Goal: Find specific page/section: Find specific page/section

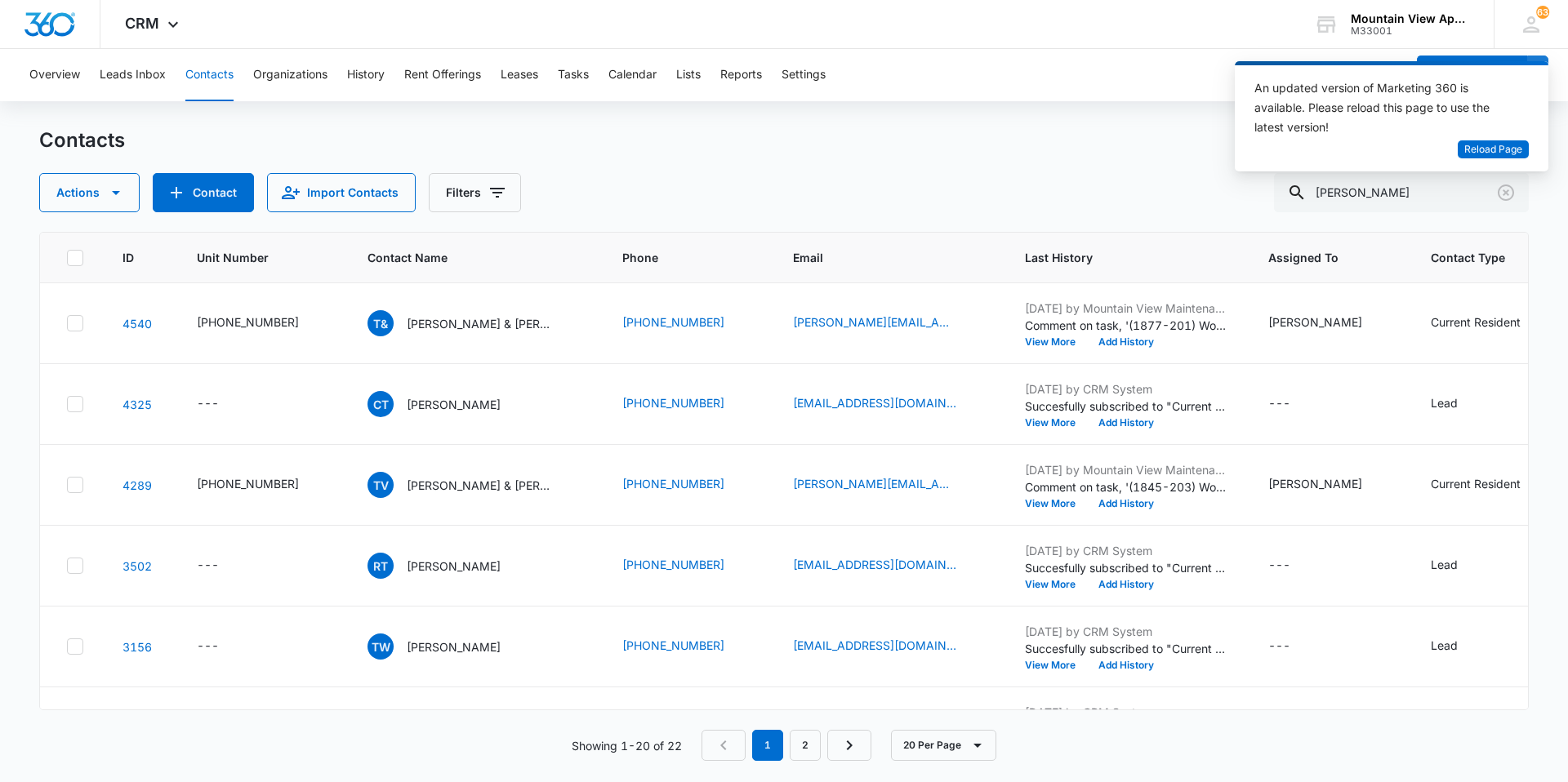
click at [213, 71] on button "Contacts" at bounding box center [210, 75] width 48 height 52
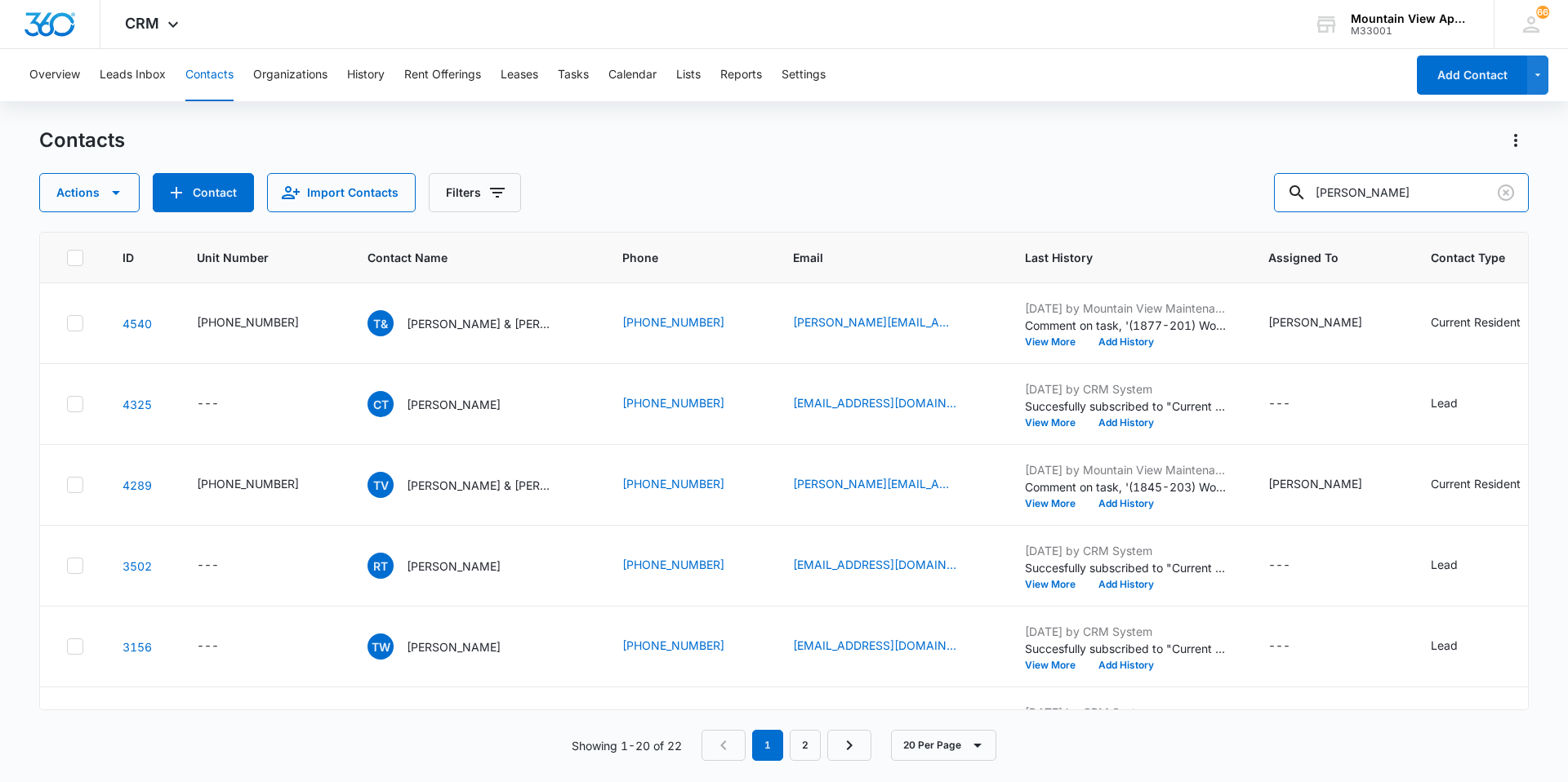
drag, startPoint x: 1292, startPoint y: 168, endPoint x: 1114, endPoint y: 172, distance: 178.0
click at [1114, 172] on div "Contacts Actions Contact Import Contacts Filters [PERSON_NAME]" at bounding box center [783, 170] width 1489 height 85
type input "[PERSON_NAME]"
